Goal: Transaction & Acquisition: Purchase product/service

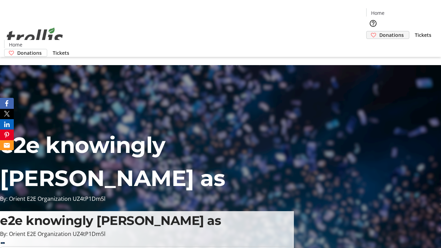
click at [379, 31] on span "Donations" at bounding box center [391, 34] width 24 height 7
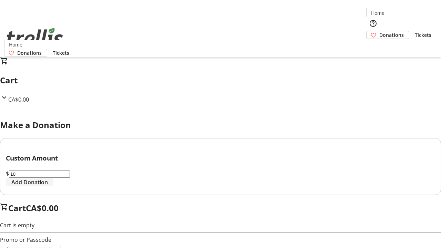
click at [48, 186] on span "Add Donation" at bounding box center [29, 182] width 37 height 8
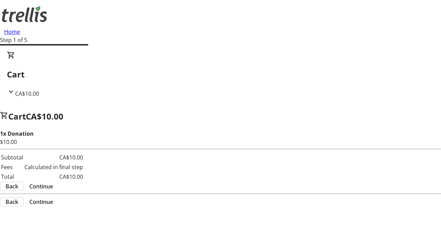
select select "CA"
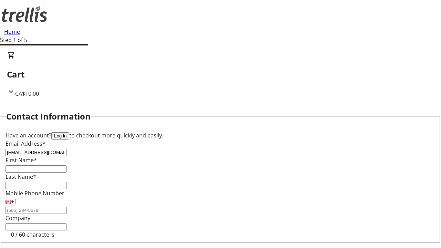
type input "[EMAIL_ADDRESS][DOMAIN_NAME]"
type input "Emelie"
type input "Gorczany"
type input "[STREET_ADDRESS][PERSON_NAME]"
type input "Kelowna"
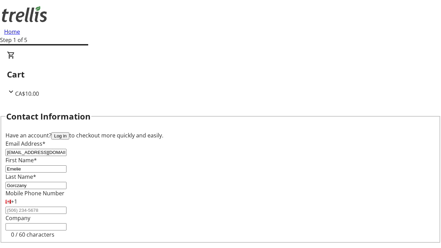
select select "BC"
type input "Kelowna"
type input "V1Y 0C2"
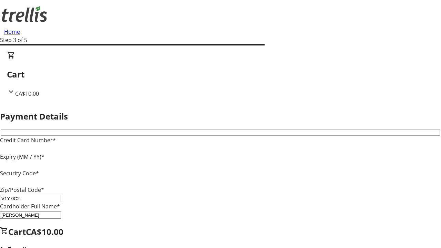
type input "V1Y 0C2"
